Goal: Check status

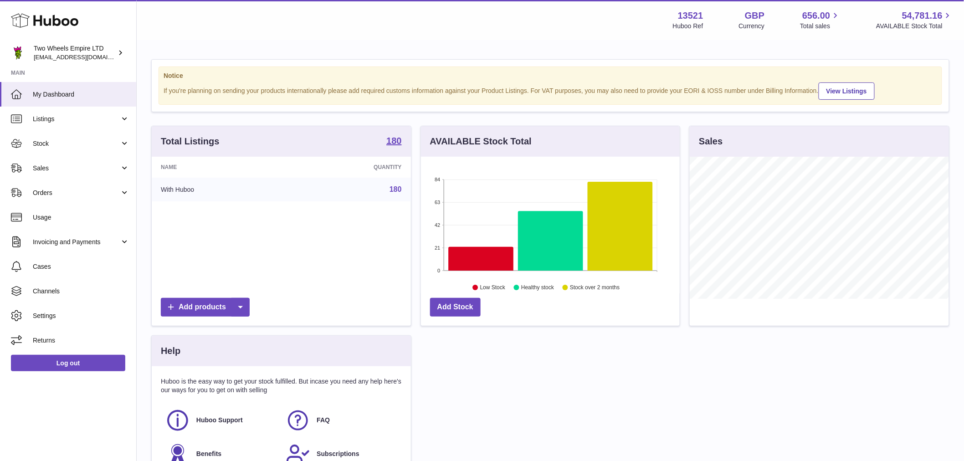
scroll to position [142, 259]
click at [78, 167] on span "Sales" at bounding box center [76, 168] width 87 height 9
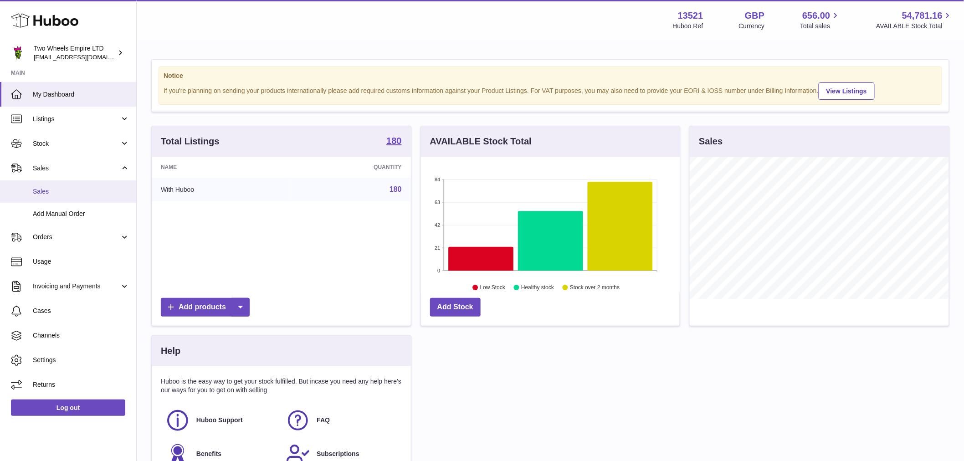
click at [80, 192] on span "Sales" at bounding box center [81, 191] width 97 height 9
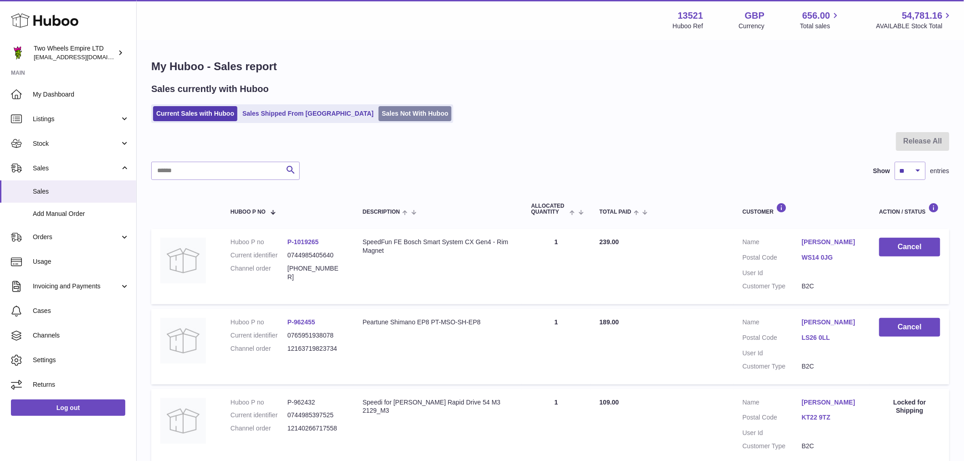
click at [378, 117] on link "Sales Not With Huboo" at bounding box center [414, 113] width 73 height 15
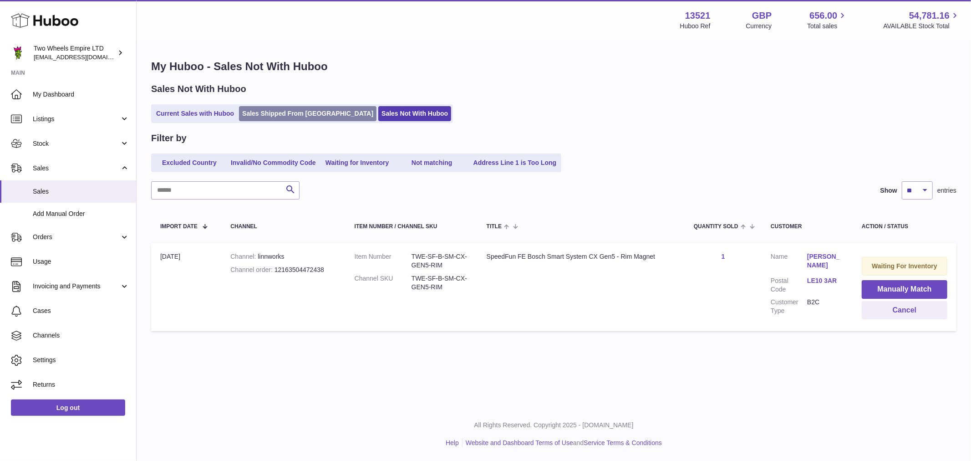
click at [262, 119] on link "Sales Shipped From [GEOGRAPHIC_DATA]" at bounding box center [308, 113] width 138 height 15
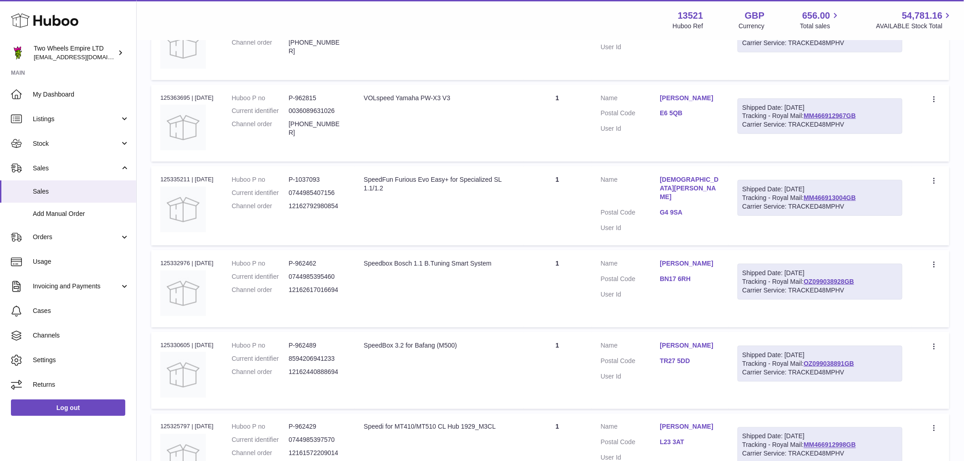
scroll to position [303, 0]
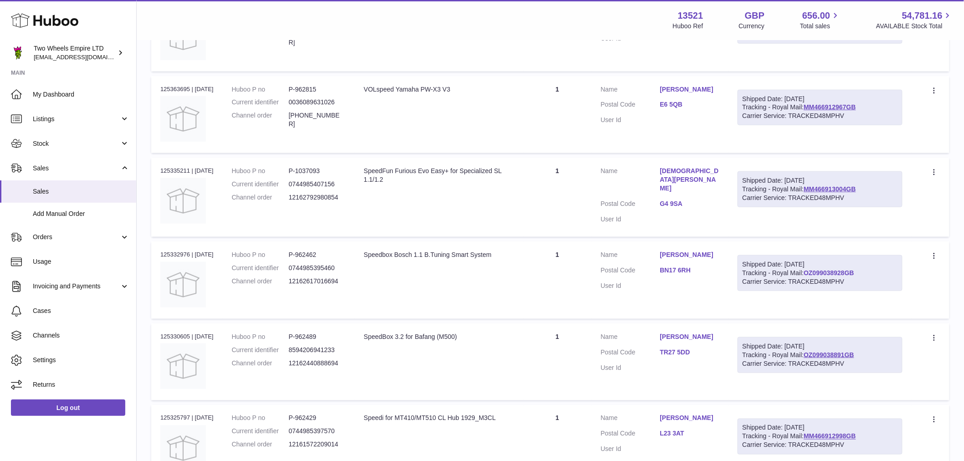
click at [844, 270] on link "OZ099038928GB" at bounding box center [828, 272] width 51 height 7
